Goal: Transaction & Acquisition: Purchase product/service

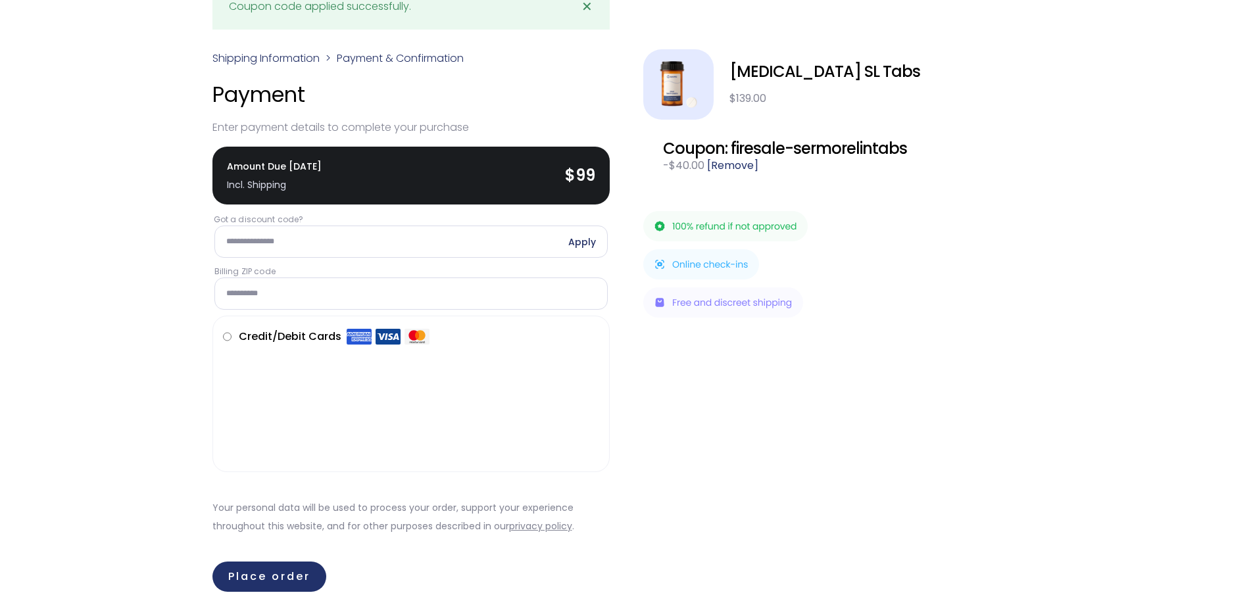
scroll to position [70, 0]
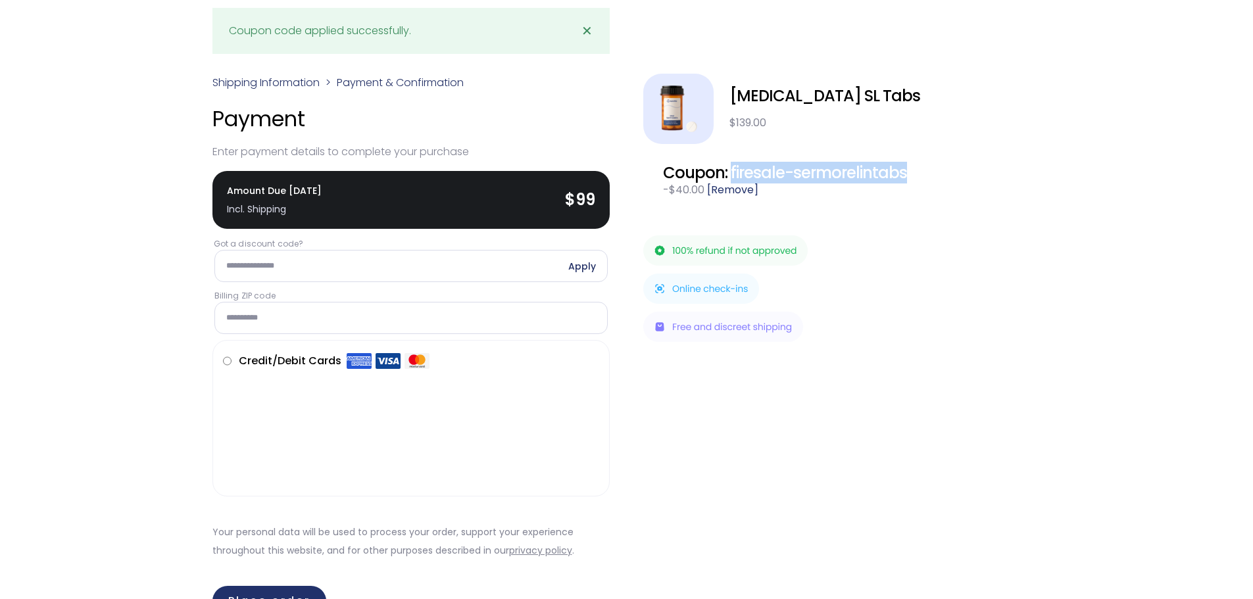
drag, startPoint x: 730, startPoint y: 164, endPoint x: 912, endPoint y: 162, distance: 182.2
click at [912, 164] on div "Coupon: firesale-sermorelintabs" at bounding box center [842, 173] width 358 height 18
copy div "firesale-sermorelintabs"
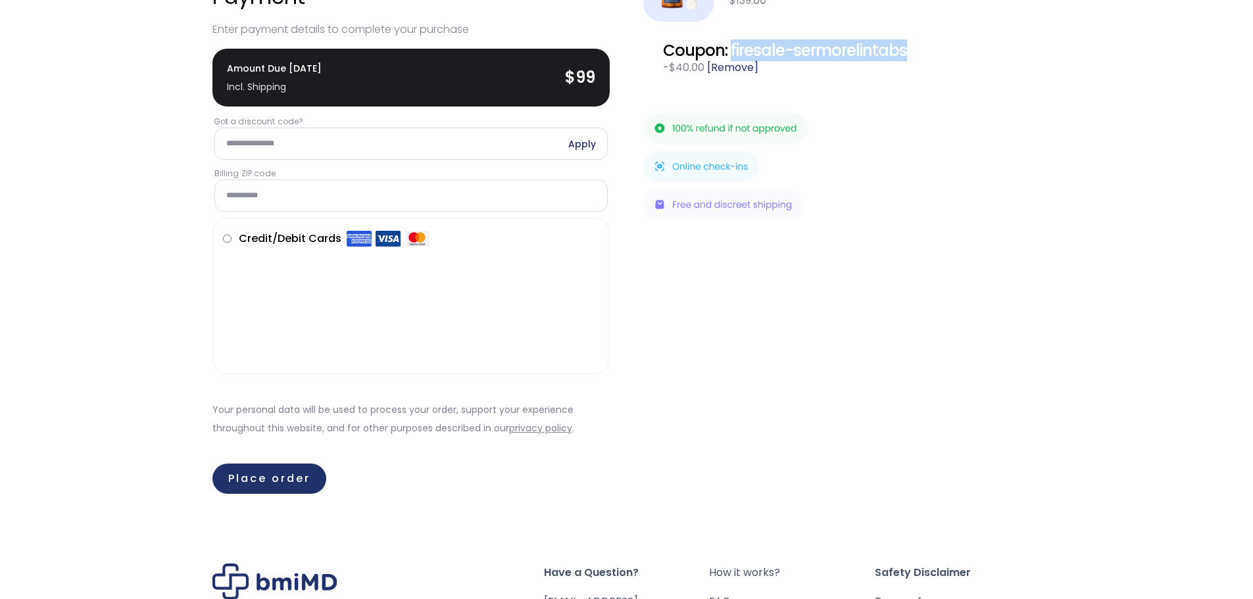
scroll to position [197, 0]
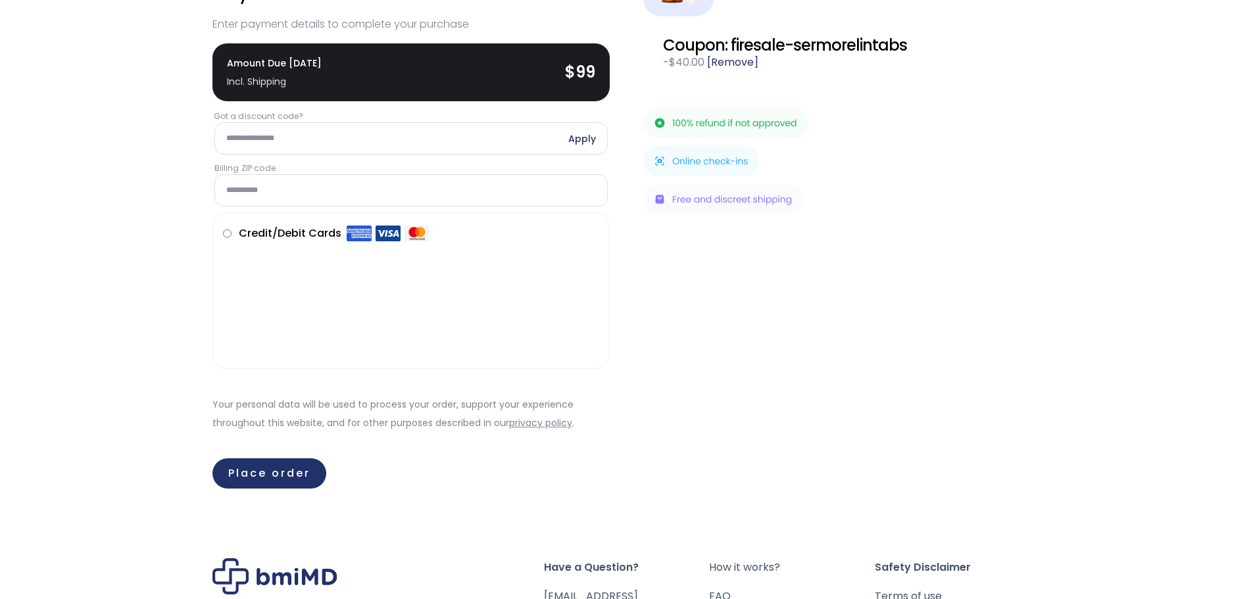
click at [612, 269] on form "**********" at bounding box center [626, 186] width 829 height 612
click at [314, 232] on label "Credit/Debit Cards" at bounding box center [334, 233] width 191 height 21
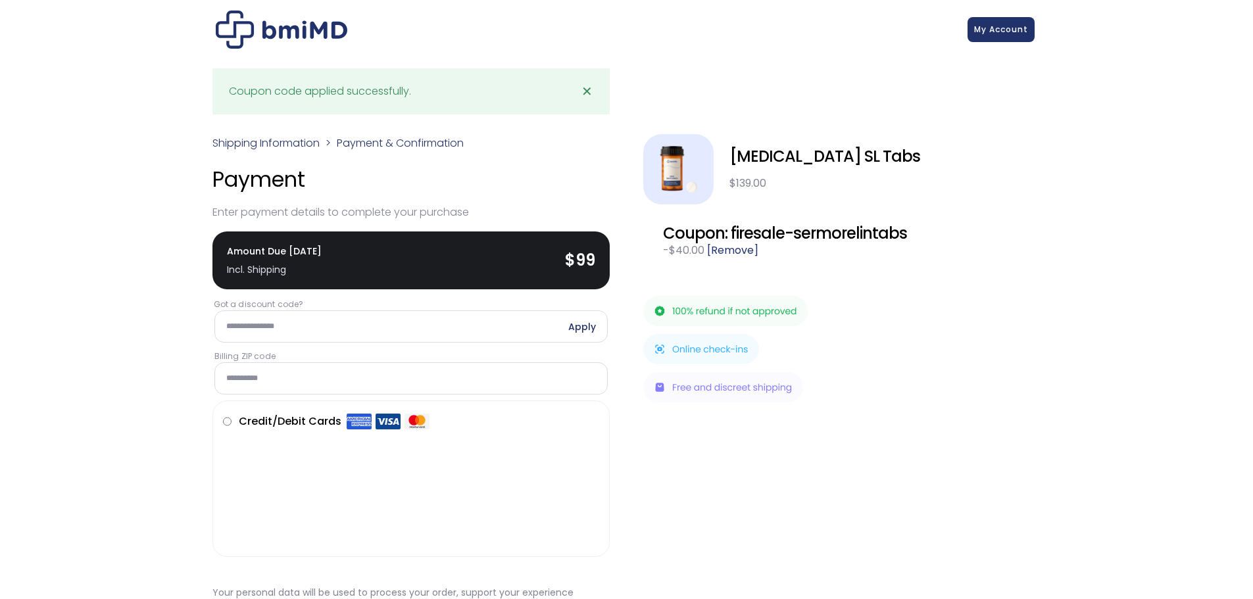
scroll to position [0, 0]
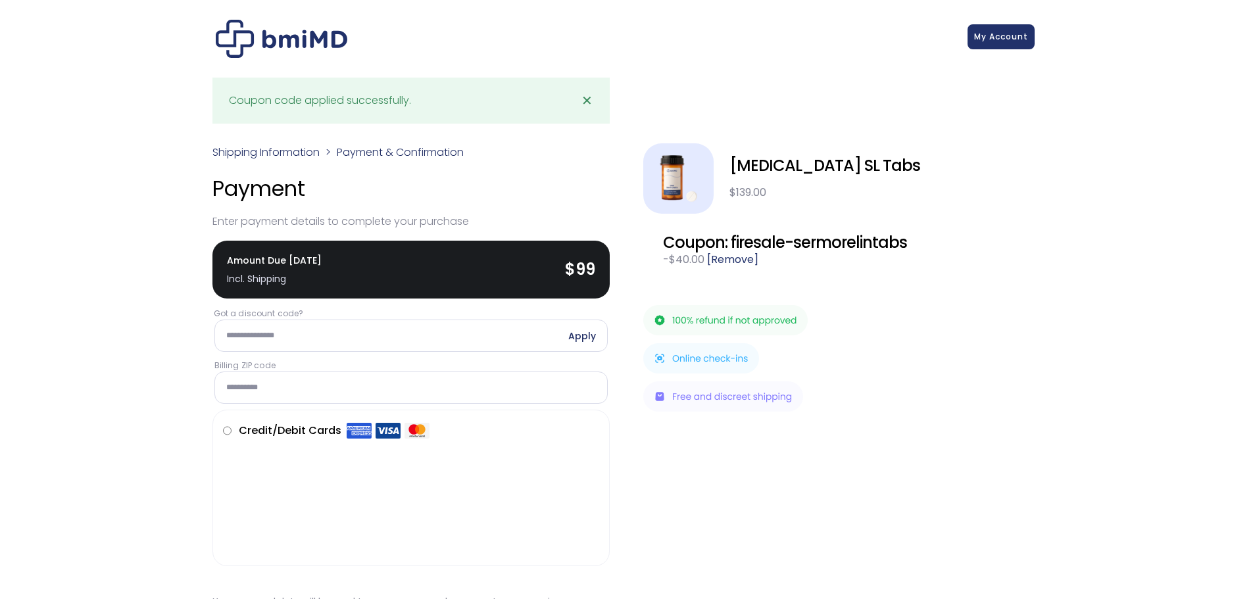
click at [1001, 39] on link "My Account" at bounding box center [1000, 36] width 67 height 25
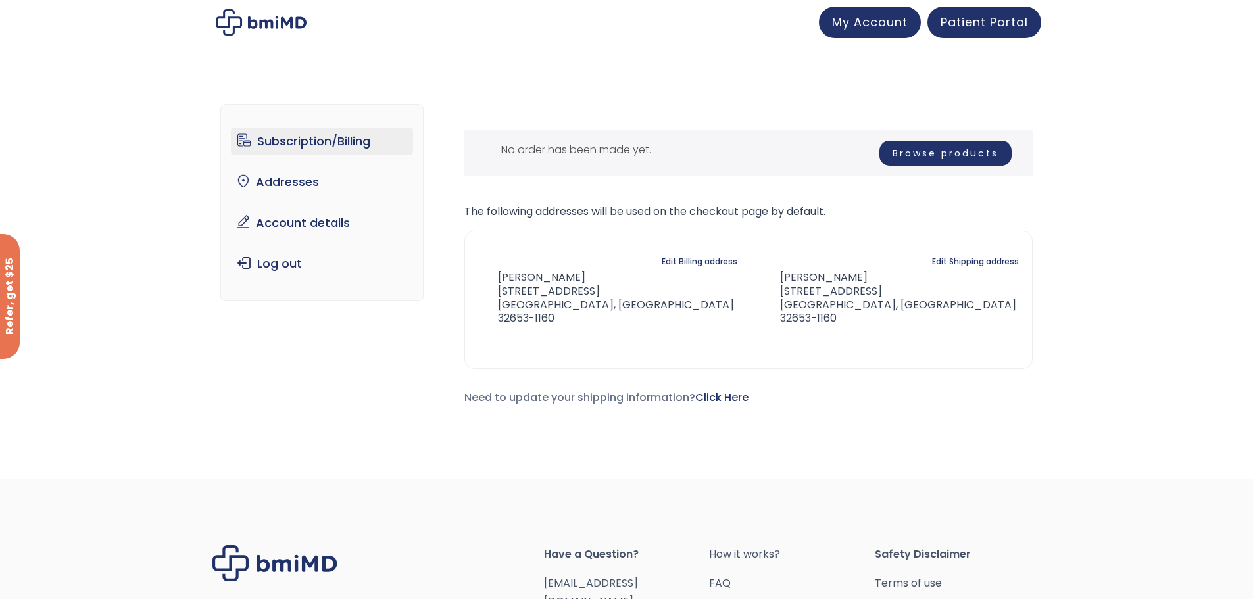
click at [930, 157] on link "Browse products" at bounding box center [945, 153] width 132 height 25
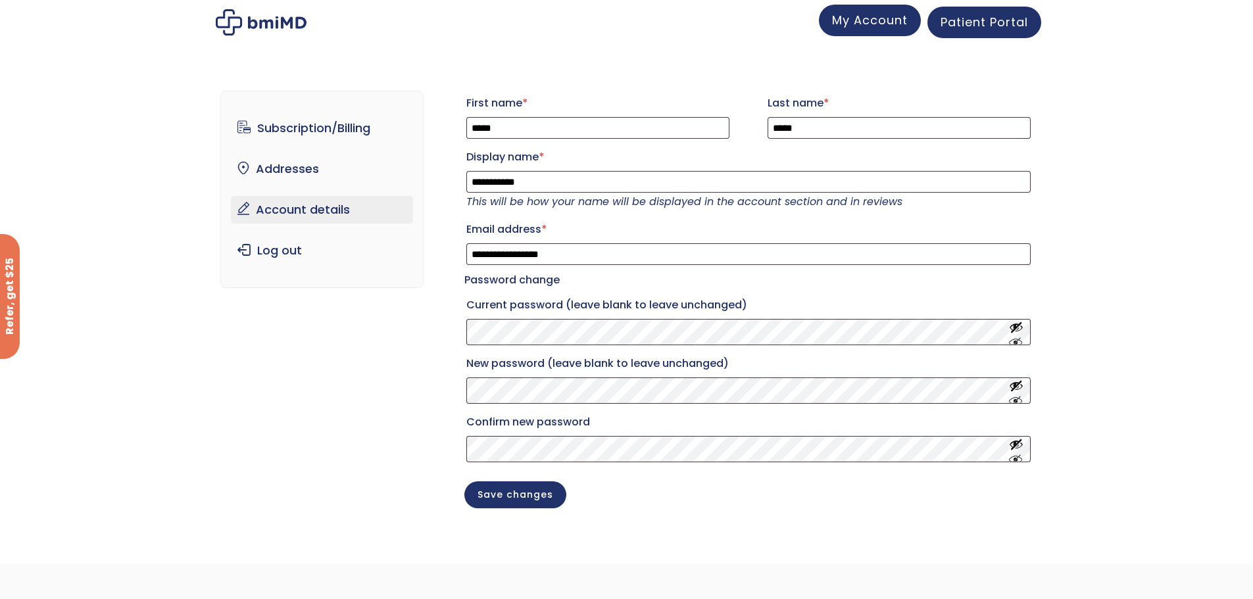
click at [879, 31] on link "My Account" at bounding box center [870, 21] width 102 height 32
click at [1016, 345] on button "Show password" at bounding box center [1016, 332] width 14 height 24
click at [1016, 335] on button "Hide password" at bounding box center [1016, 332] width 14 height 24
click at [277, 137] on link "Subscription/Billing" at bounding box center [322, 128] width 182 height 28
